Goal: Transaction & Acquisition: Download file/media

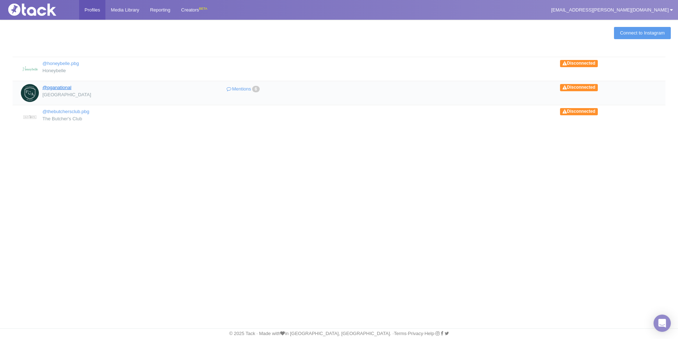
click at [67, 85] on link "@pganational" at bounding box center [56, 87] width 29 height 5
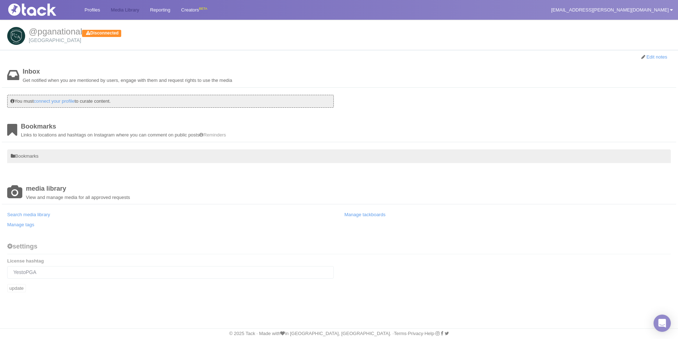
click at [134, 11] on link "Media Library" at bounding box center [124, 10] width 39 height 20
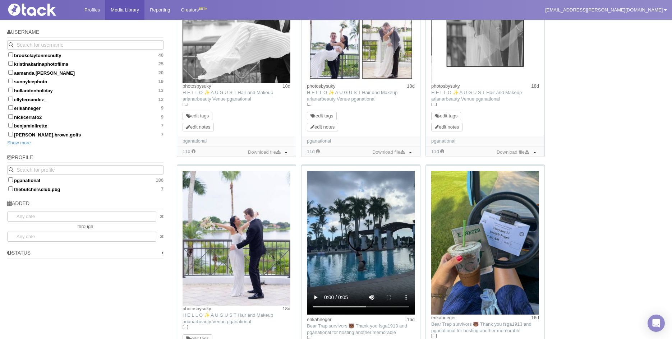
scroll to position [431, 0]
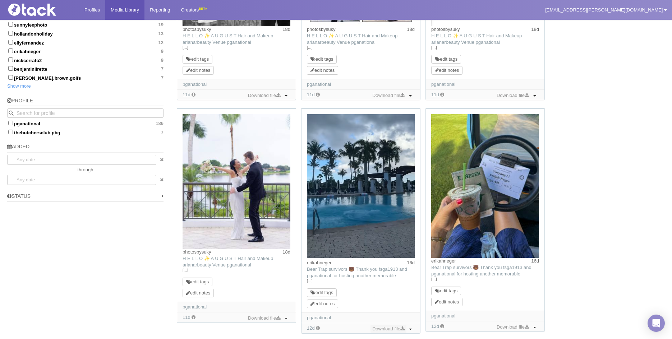
click at [401, 329] on icon at bounding box center [402, 329] width 4 height 5
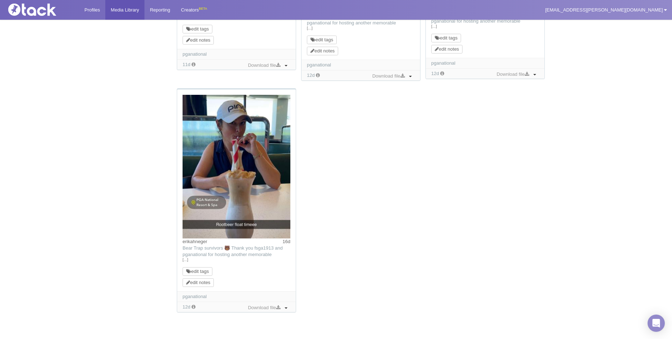
scroll to position [738, 0]
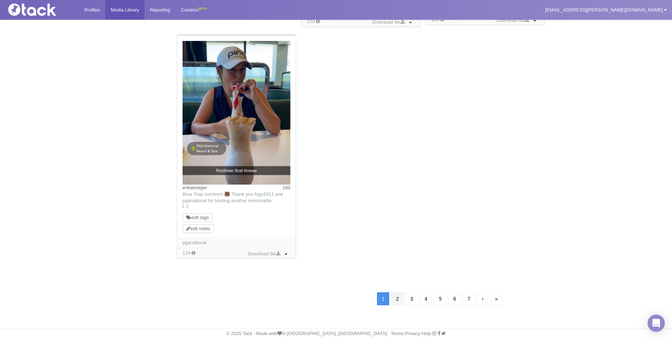
click at [396, 299] on link "2" at bounding box center [397, 299] width 12 height 13
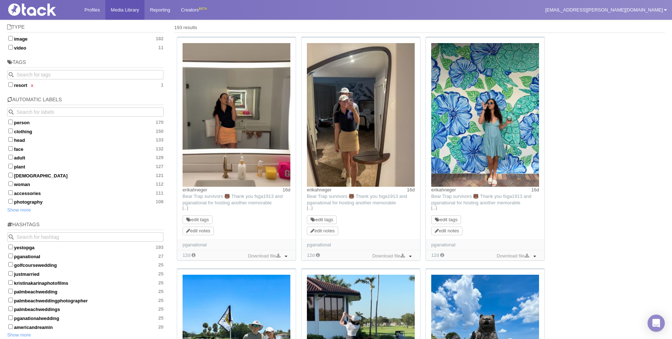
scroll to position [52, 0]
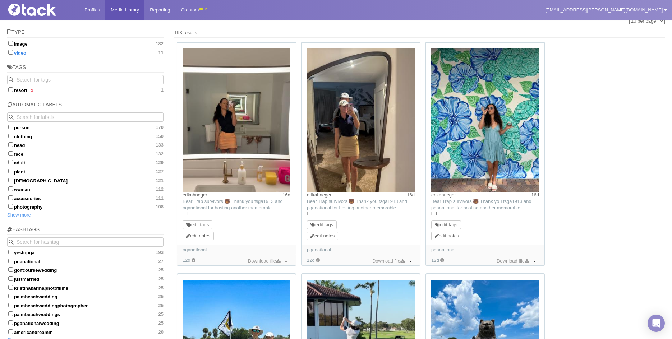
click at [11, 54] on input "video 11" at bounding box center [10, 52] width 5 height 5
checkbox input "true"
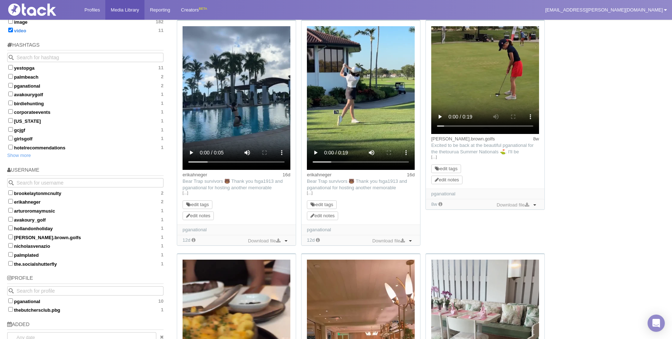
scroll to position [16, 0]
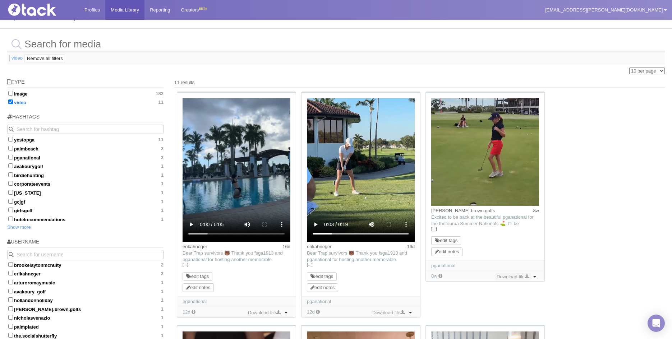
click at [517, 277] on link "Download file" at bounding box center [513, 277] width 36 height 8
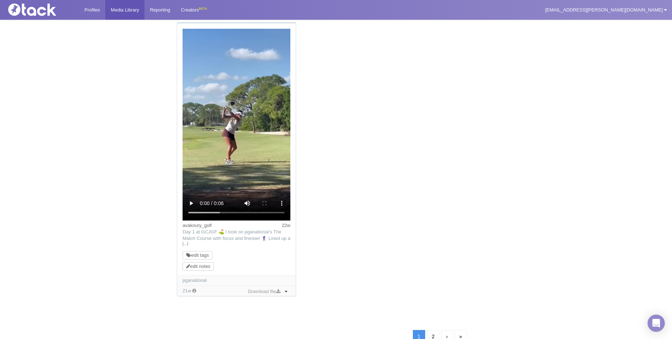
scroll to position [878, 0]
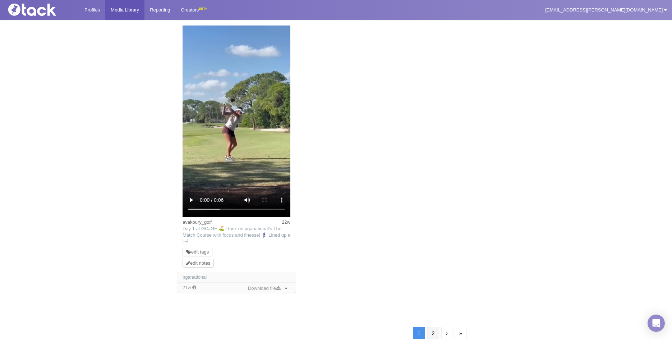
click at [435, 331] on link "2" at bounding box center [433, 333] width 12 height 13
